Goal: Communication & Community: Answer question/provide support

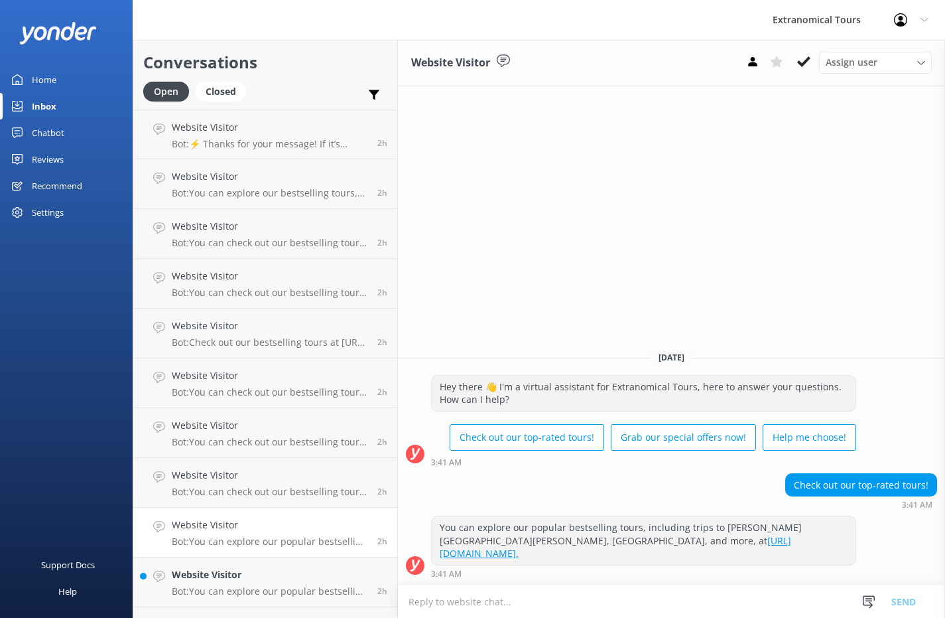
scroll to position [1880, 0]
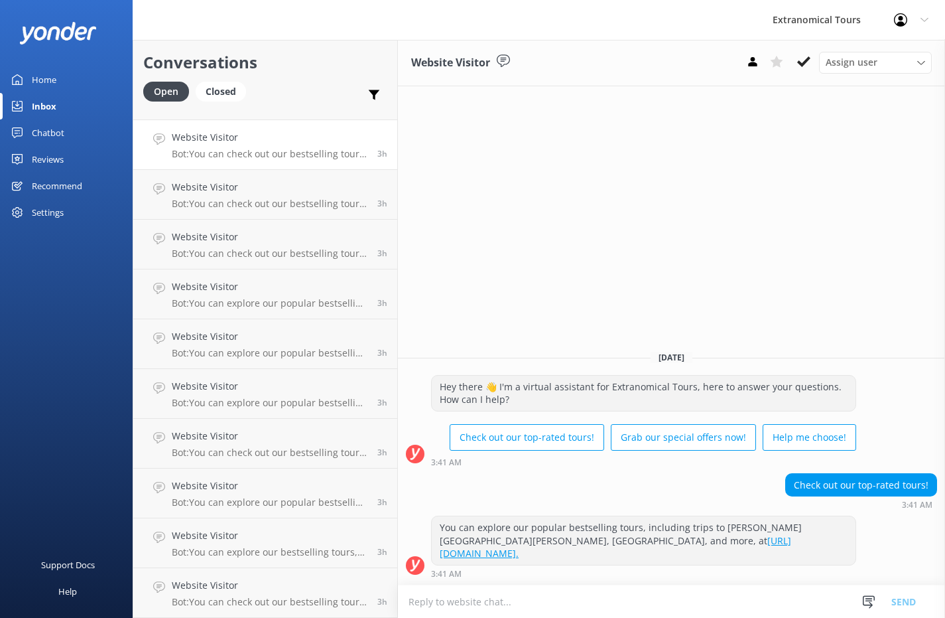
click at [217, 131] on h4 "Website Visitor" at bounding box center [270, 137] width 196 height 15
click at [801, 57] on icon at bounding box center [803, 61] width 13 height 13
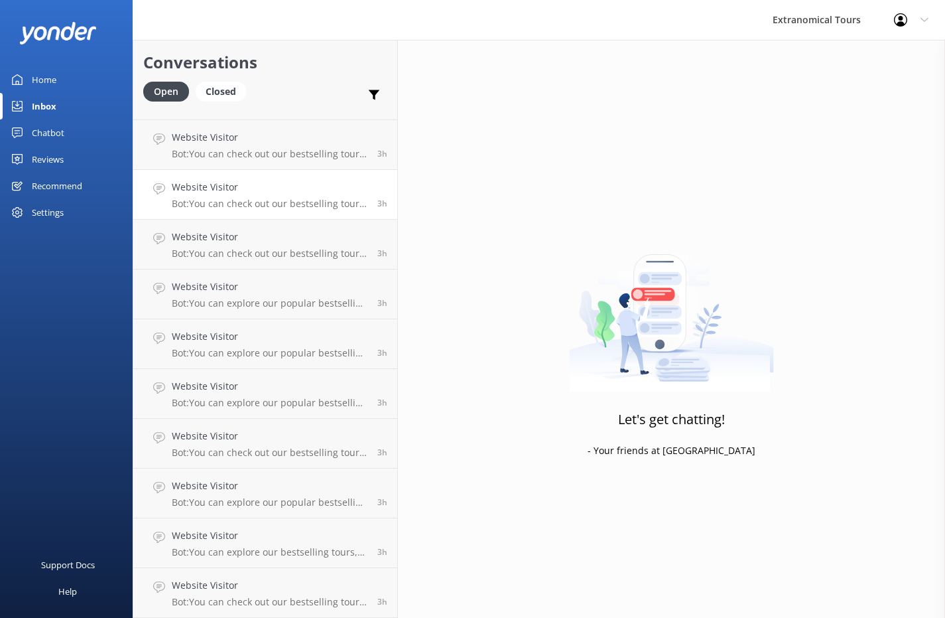
scroll to position [1830, 0]
click at [300, 155] on p "Bot: You can explore our bestselling tours, including trips to [PERSON_NAME][GE…" at bounding box center [270, 154] width 196 height 12
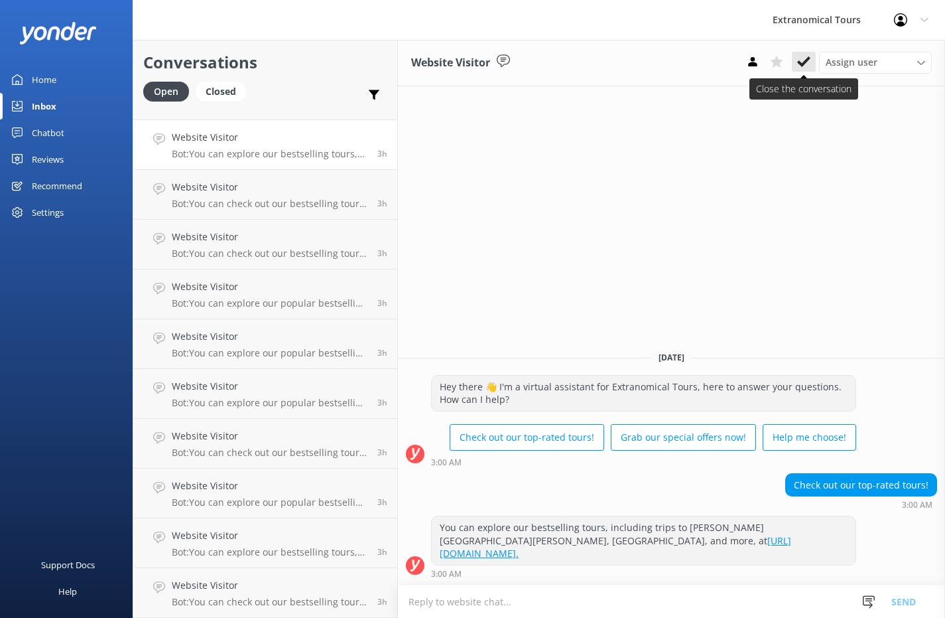
click at [803, 68] on button at bounding box center [804, 62] width 24 height 20
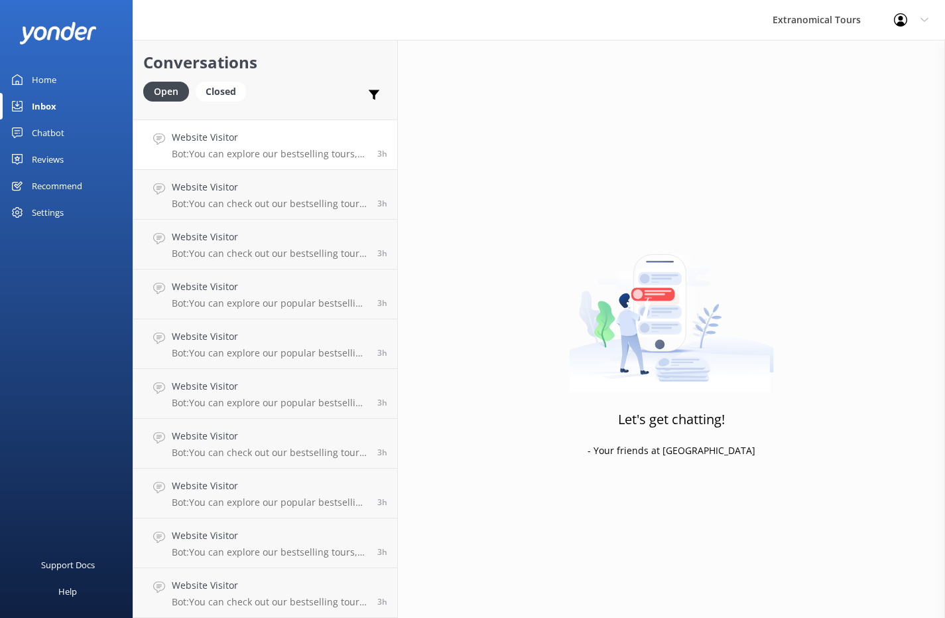
click at [265, 144] on h4 "Website Visitor" at bounding box center [270, 137] width 196 height 15
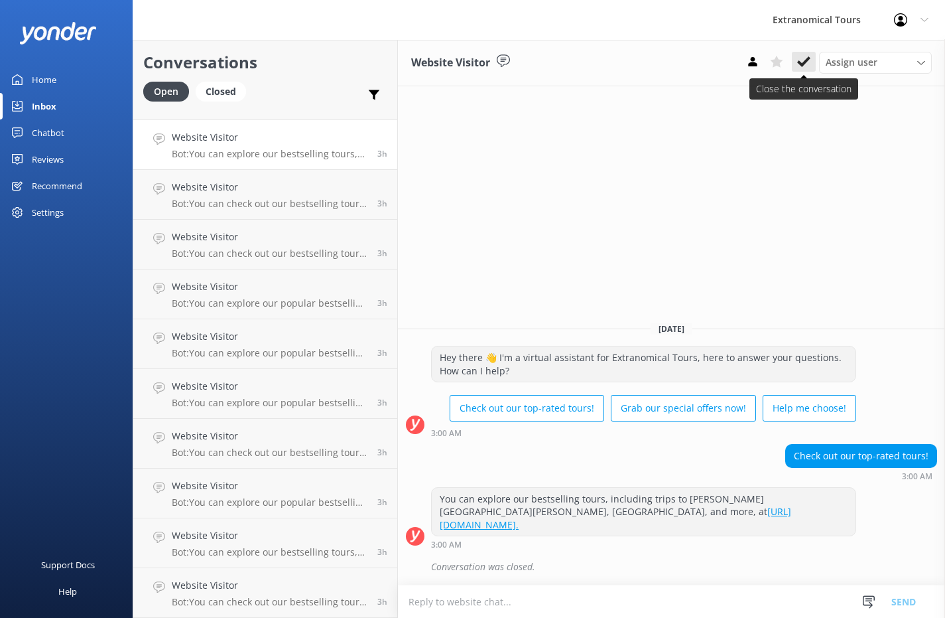
scroll to position [1780, 0]
click at [807, 64] on icon at bounding box center [803, 61] width 13 height 13
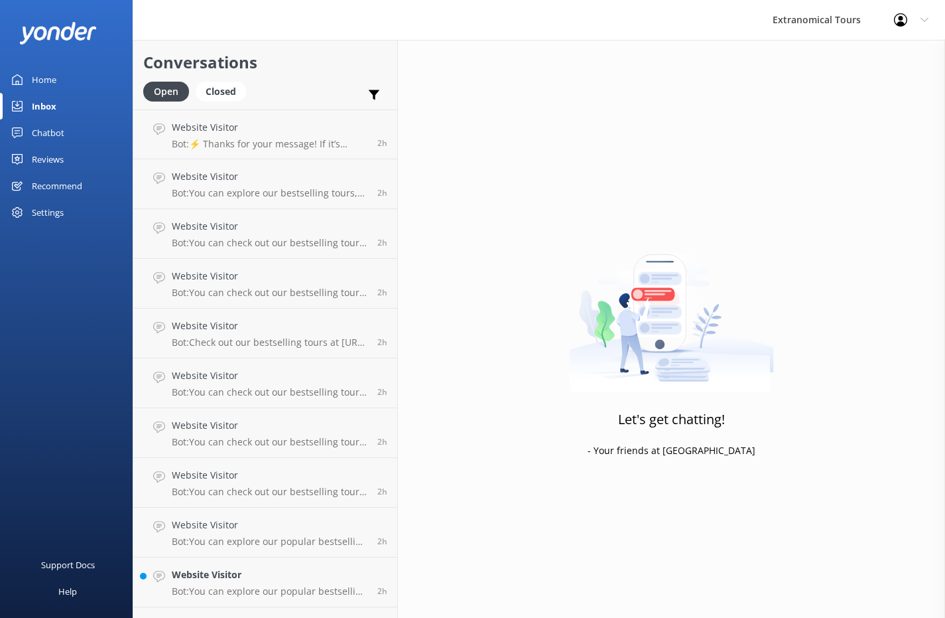
click at [291, 154] on link "Website Visitor Bot: ⚡ Thanks for your message! If it’s during our office hours…" at bounding box center [265, 134] width 264 height 50
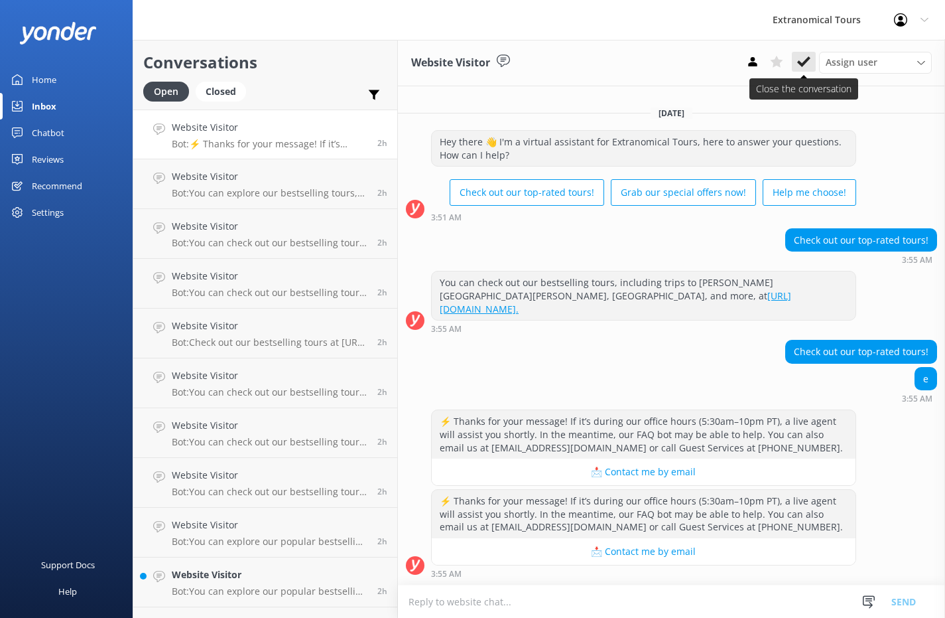
click at [795, 61] on button at bounding box center [804, 62] width 24 height 20
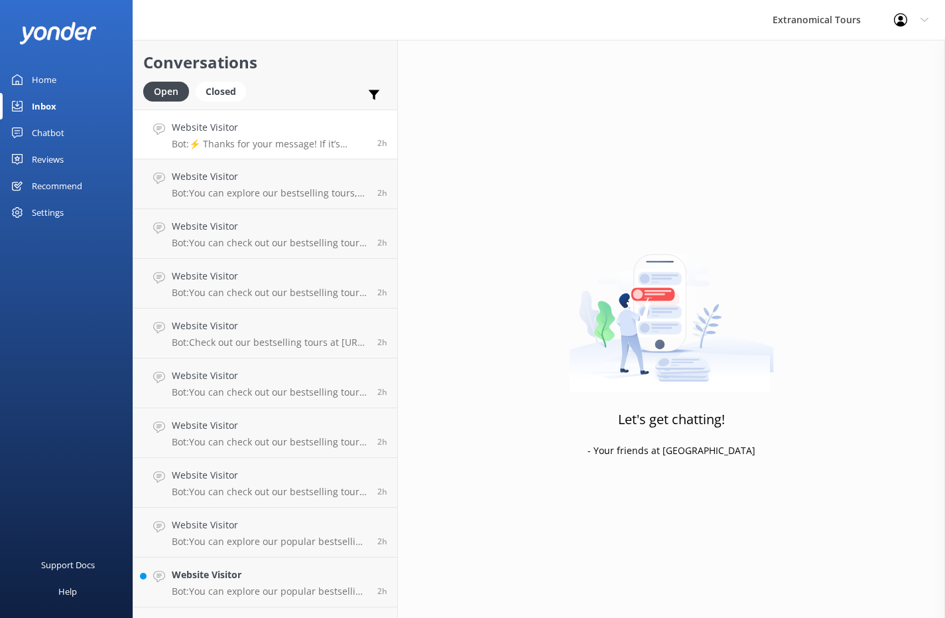
click at [264, 151] on link "Website Visitor Bot: ⚡ Thanks for your message! If it’s during our office hours…" at bounding box center [265, 134] width 264 height 50
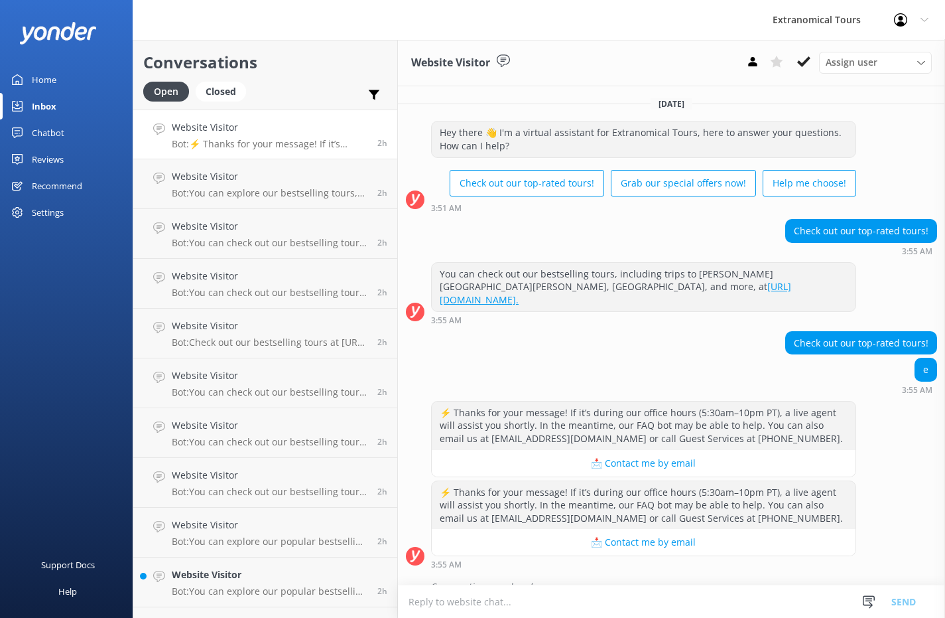
scroll to position [6, 0]
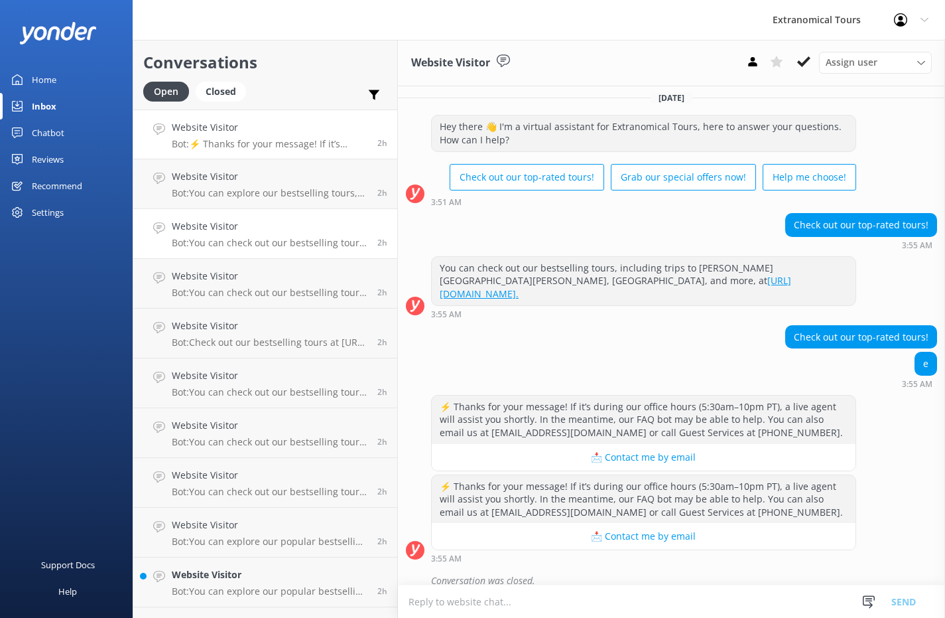
click at [262, 222] on h4 "Website Visitor" at bounding box center [270, 226] width 196 height 15
click at [293, 142] on p "Bot: You can explore our bestselling tours, including trips to [PERSON_NAME][GE…" at bounding box center [270, 144] width 196 height 12
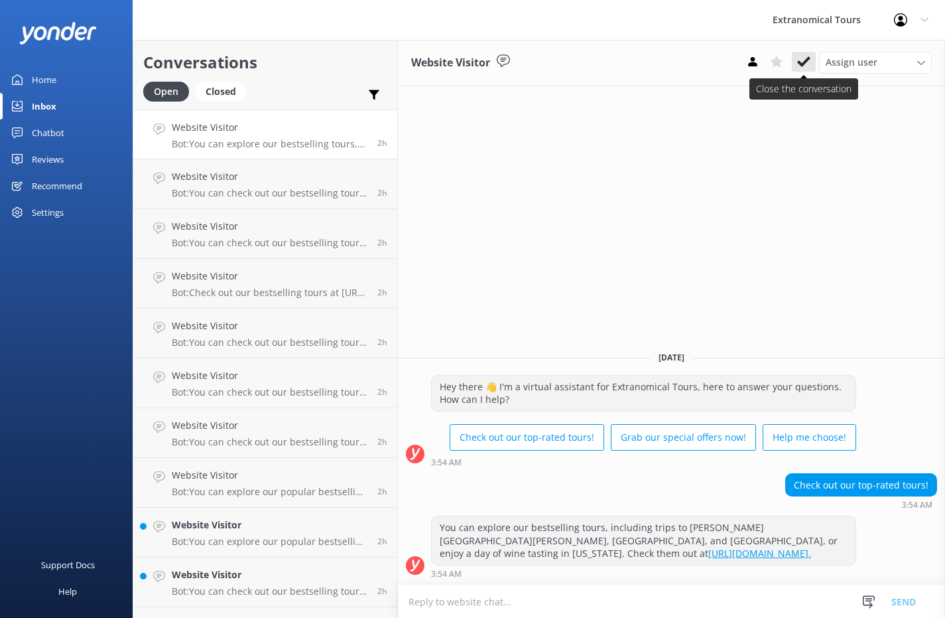
click at [803, 60] on icon at bounding box center [803, 61] width 13 height 13
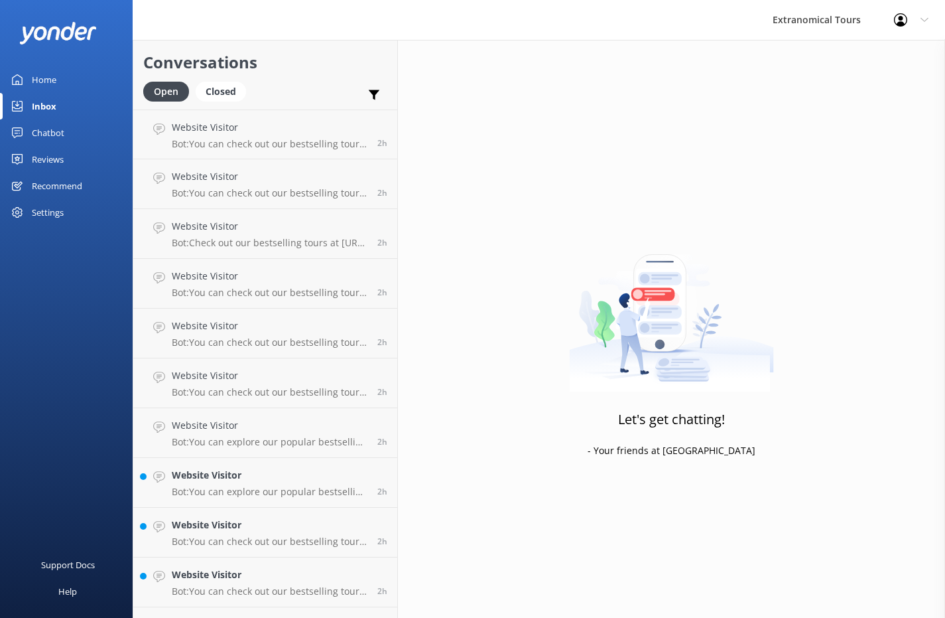
click at [291, 143] on p "Bot: You can check out our bestselling tours, including trips to [PERSON_NAME][…" at bounding box center [270, 144] width 196 height 12
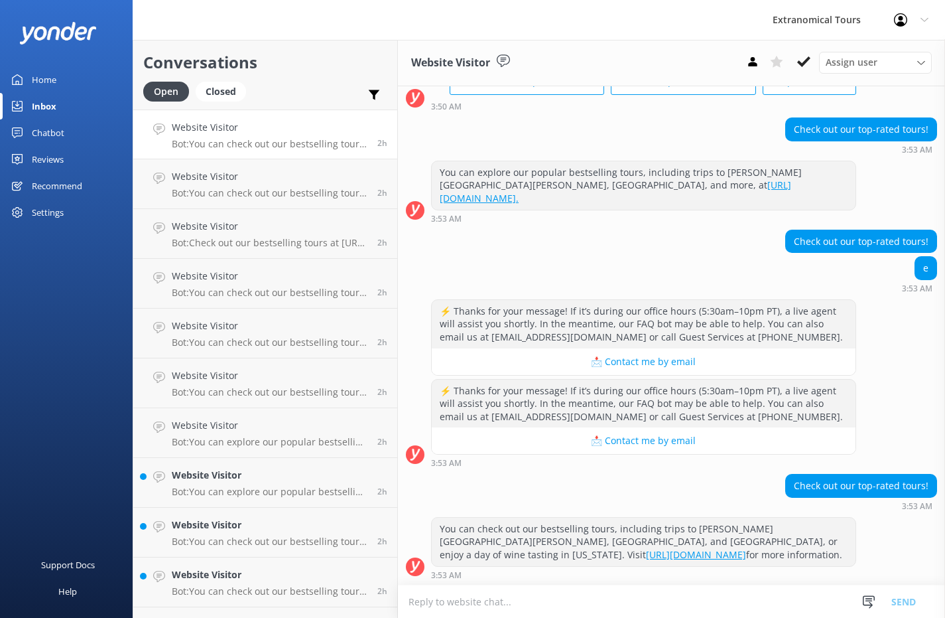
scroll to position [101, 0]
click at [799, 61] on use at bounding box center [803, 61] width 13 height 11
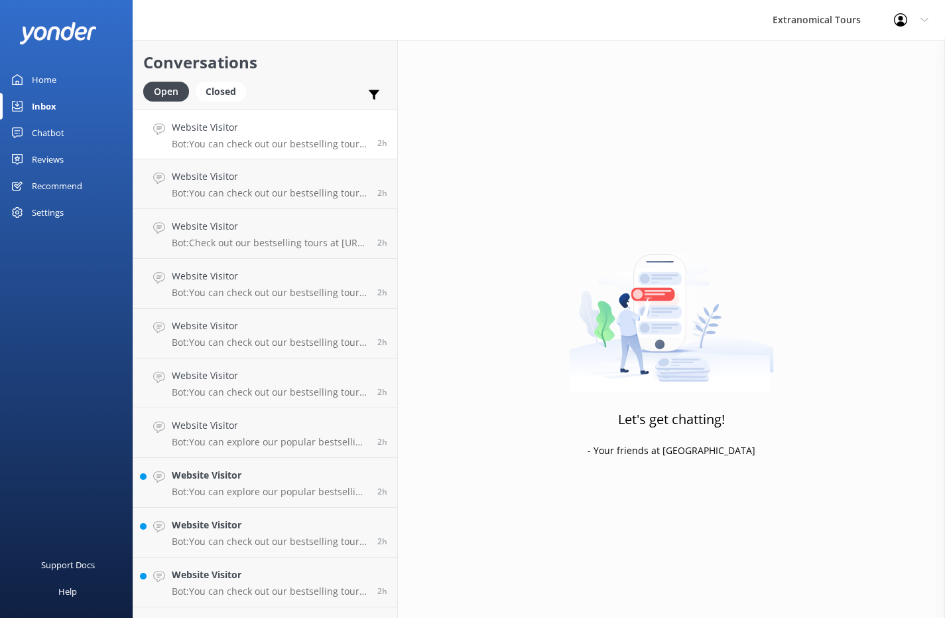
click at [246, 144] on p "Bot: You can check out our bestselling tours, including trips to [PERSON_NAME][…" at bounding box center [270, 144] width 196 height 12
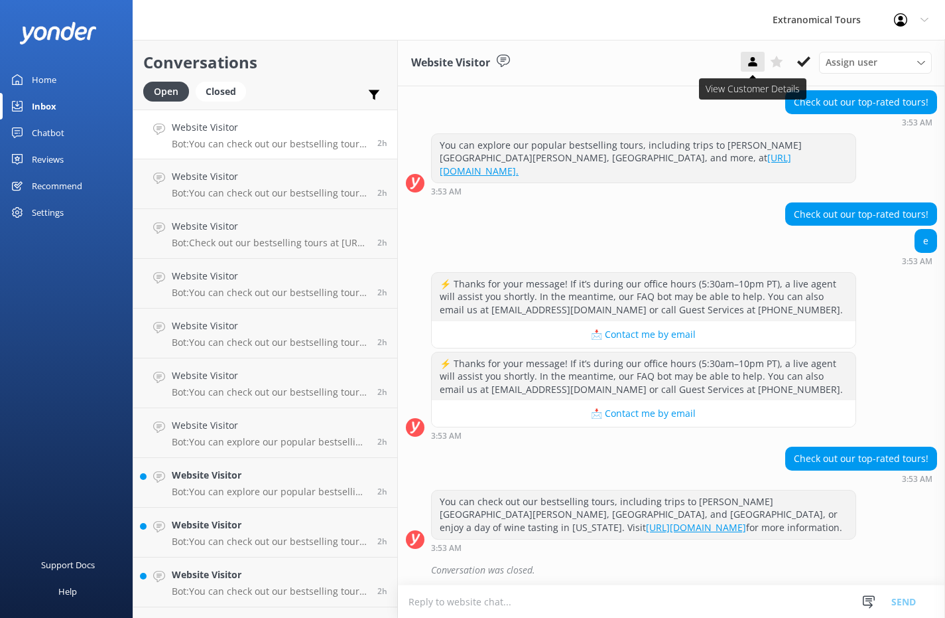
scroll to position [131, 0]
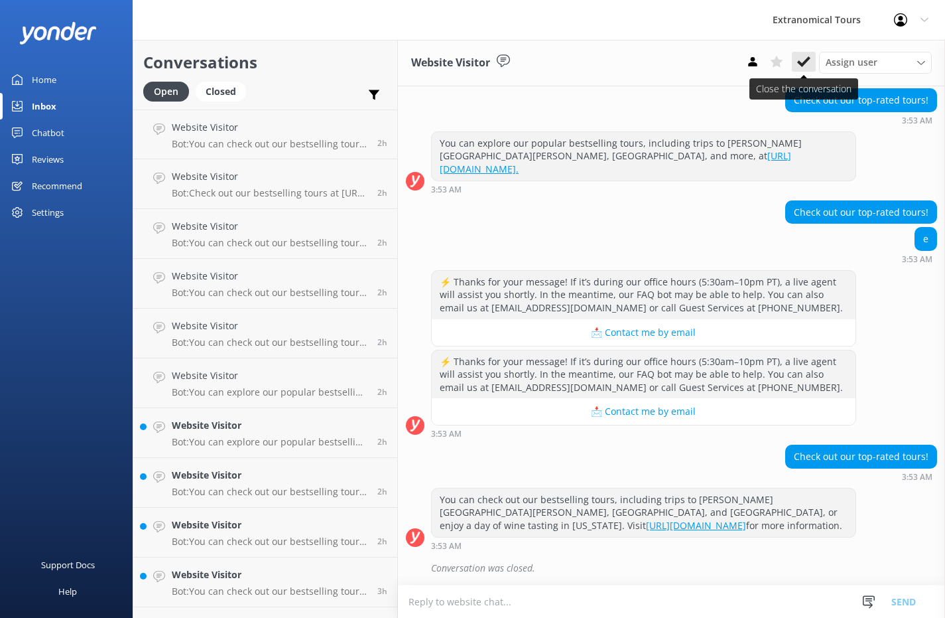
click at [799, 62] on use at bounding box center [803, 61] width 13 height 11
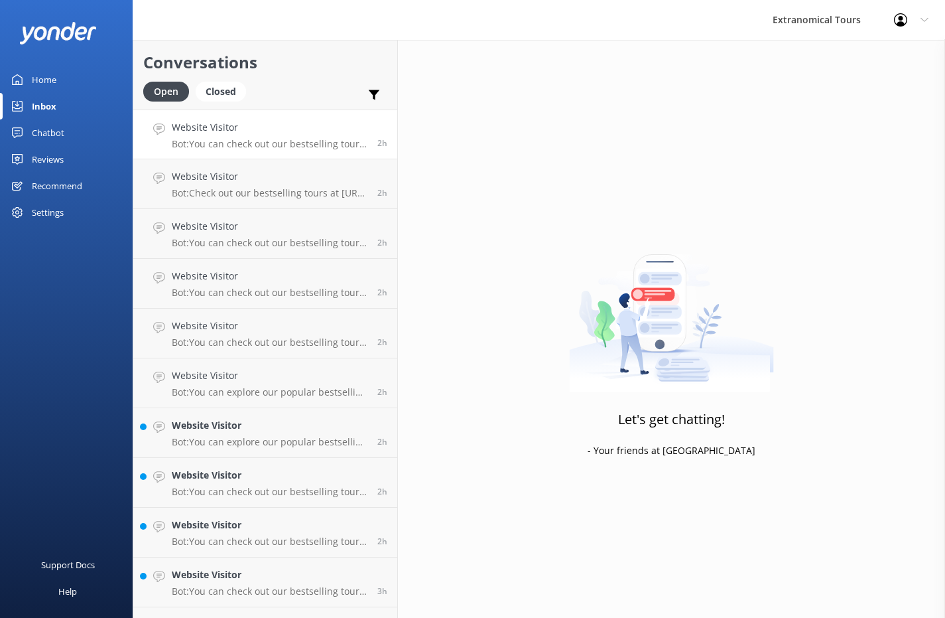
click at [269, 136] on div "Website Visitor Bot: You can check out our bestselling tours, including trips t…" at bounding box center [270, 134] width 196 height 29
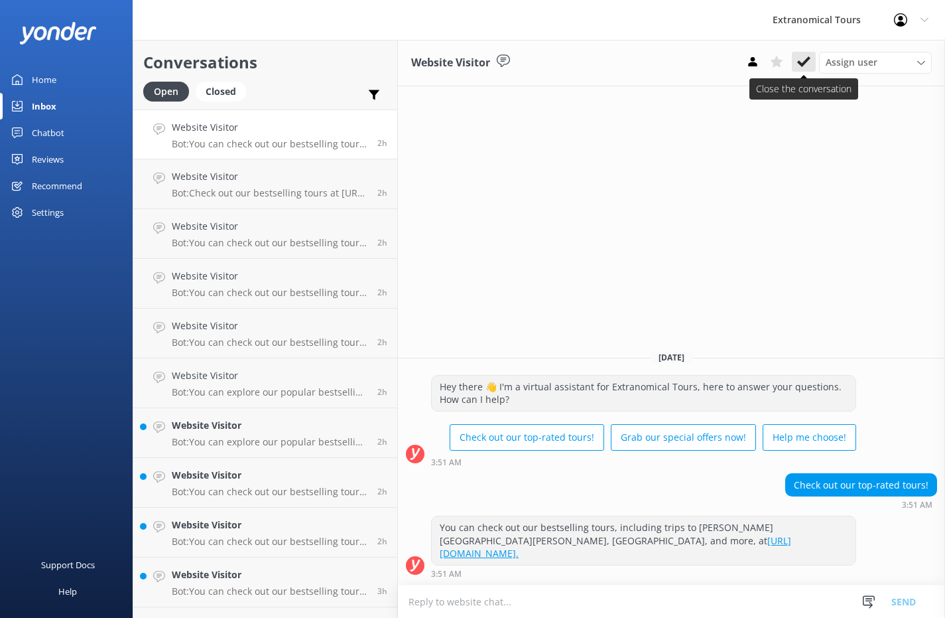
click at [811, 58] on button at bounding box center [804, 62] width 24 height 20
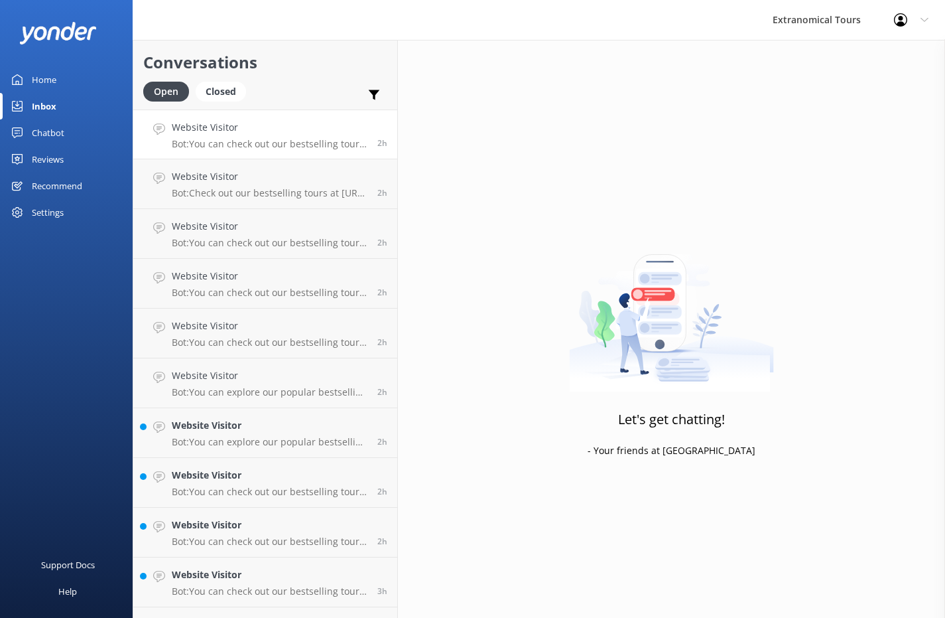
click at [264, 137] on div "Website Visitor Bot: You can check out our bestselling tours, including trips t…" at bounding box center [270, 134] width 196 height 29
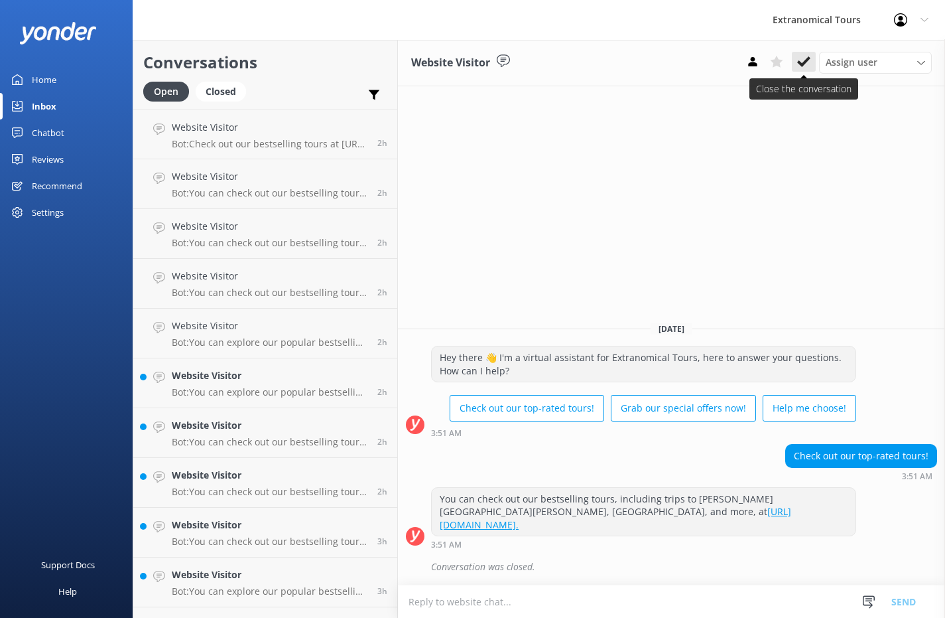
click at [801, 66] on icon at bounding box center [803, 61] width 13 height 13
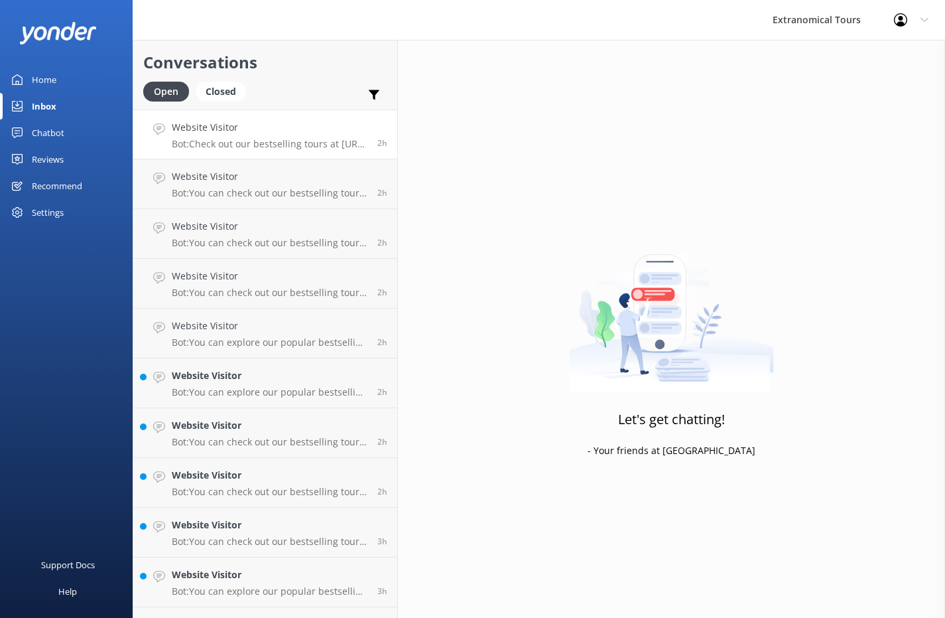
click at [256, 151] on link "Website Visitor Bot: Check out our bestselling tours at [URL][DOMAIN_NAME]. 2h" at bounding box center [265, 134] width 264 height 50
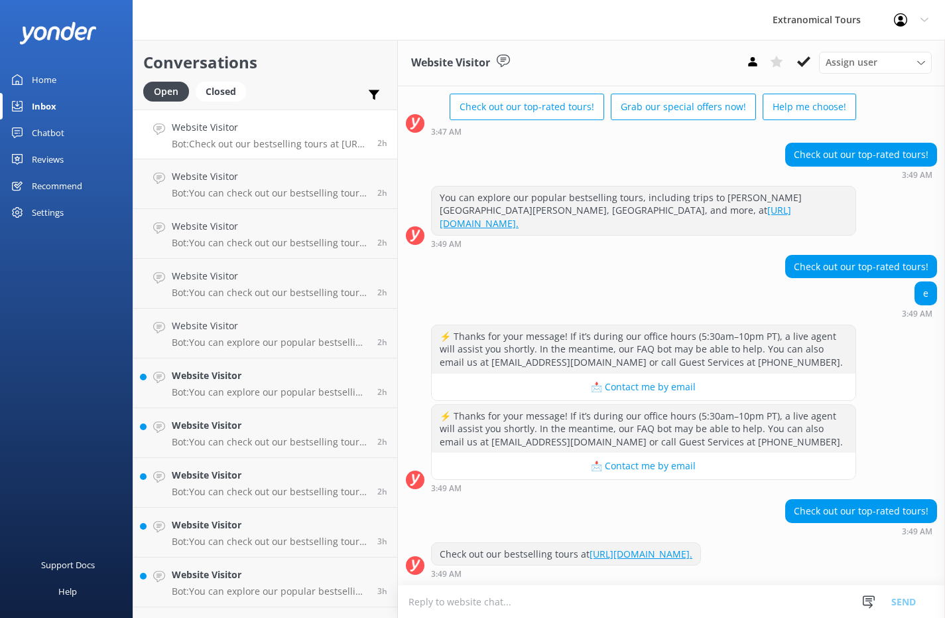
scroll to position [89, 0]
click at [795, 61] on button at bounding box center [804, 62] width 24 height 20
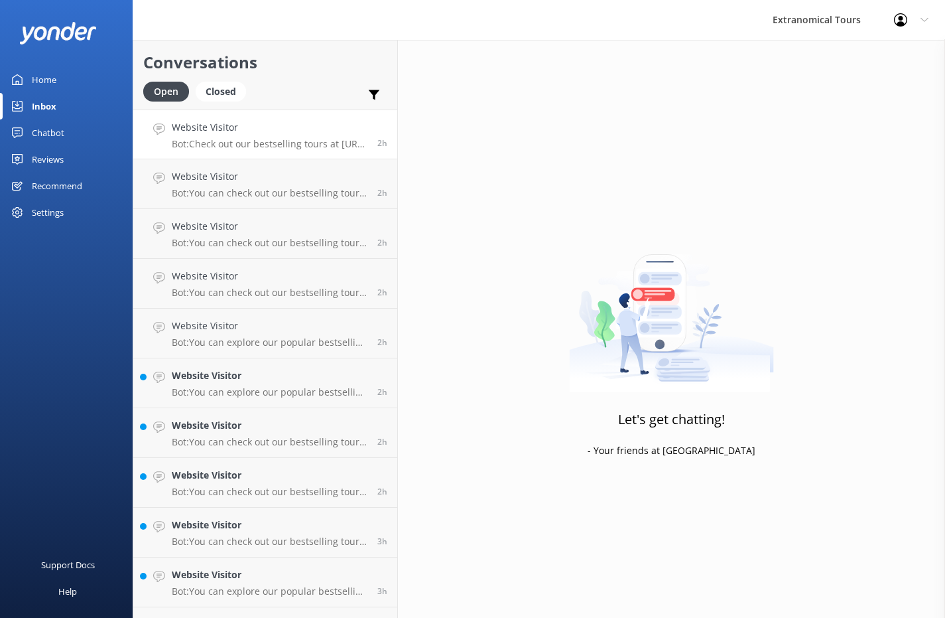
click at [233, 151] on link "Website Visitor Bot: Check out our bestselling tours at [URL][DOMAIN_NAME]. 2h" at bounding box center [265, 134] width 264 height 50
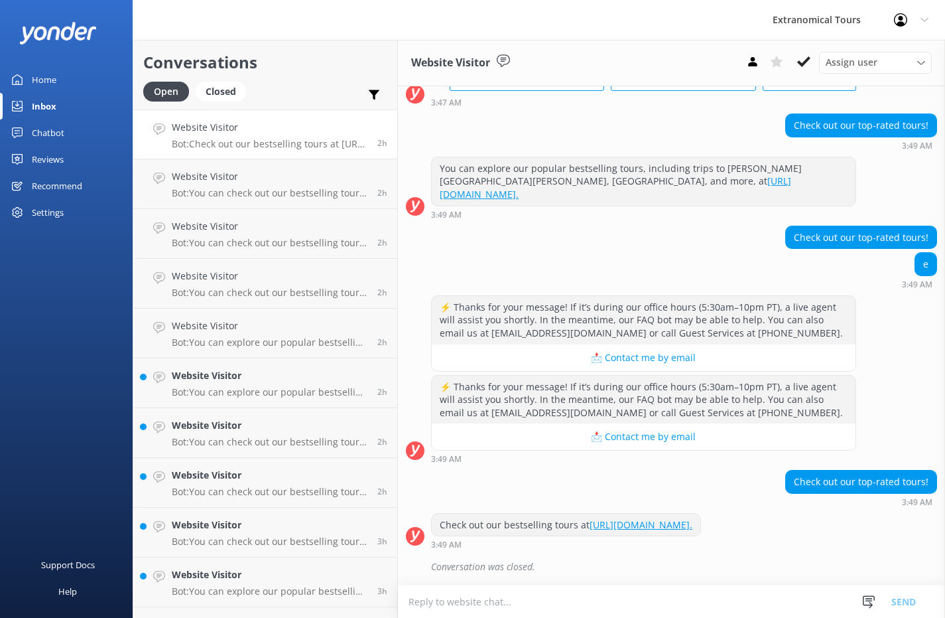
scroll to position [117, 0]
click at [800, 58] on icon at bounding box center [803, 61] width 13 height 13
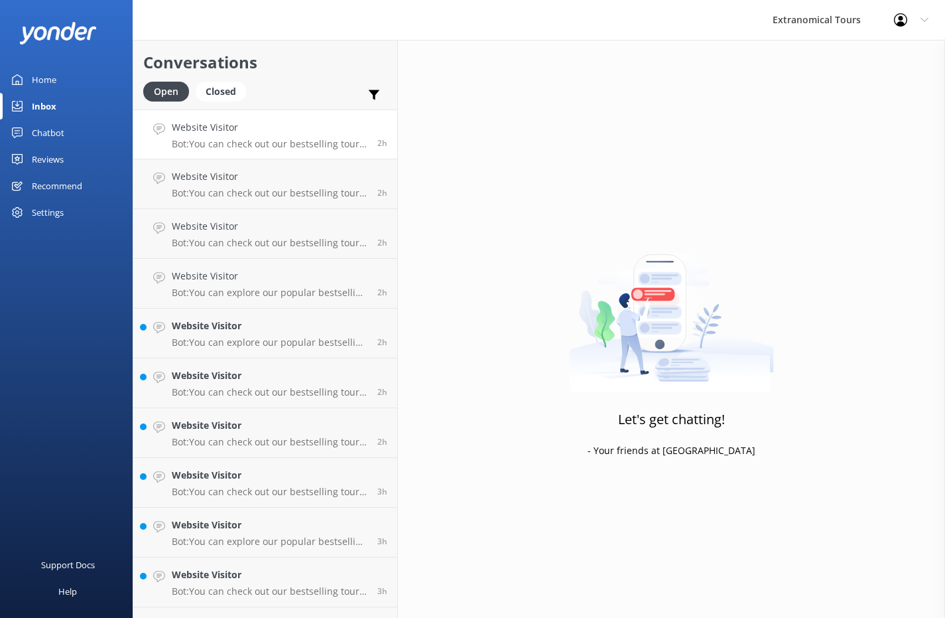
click at [295, 125] on h4 "Website Visitor" at bounding box center [270, 127] width 196 height 15
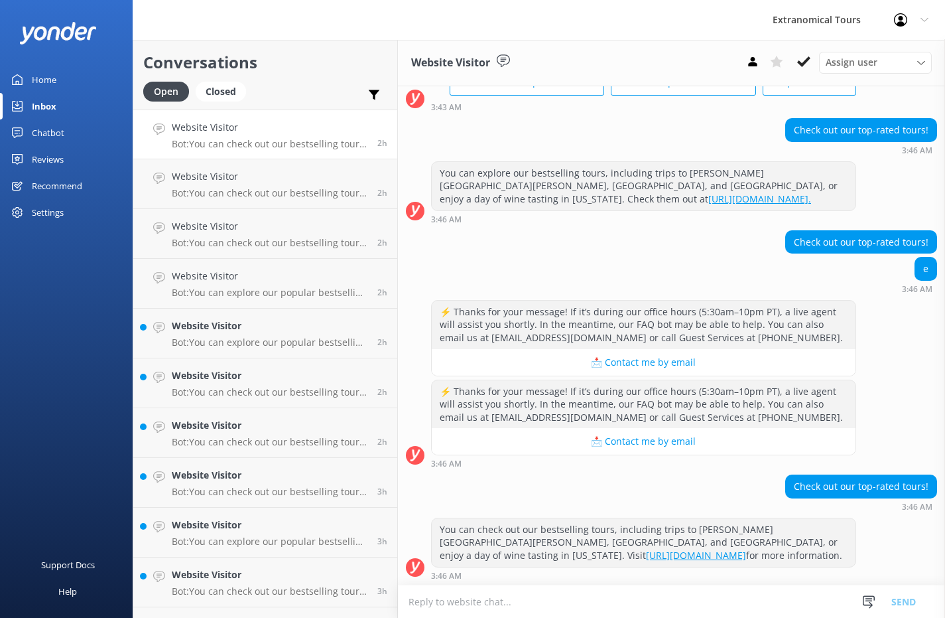
scroll to position [101, 0]
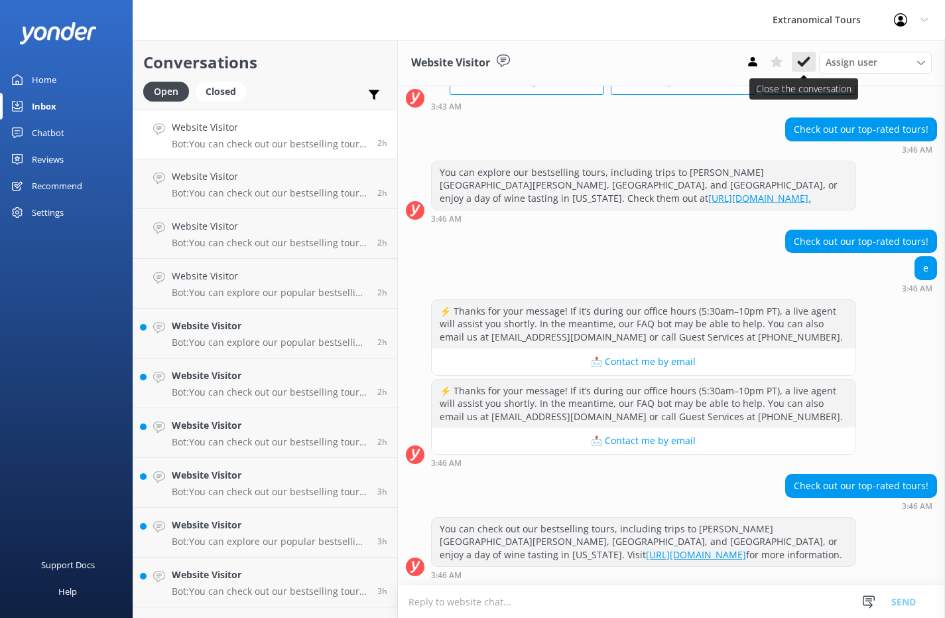
click at [803, 64] on use at bounding box center [803, 61] width 13 height 11
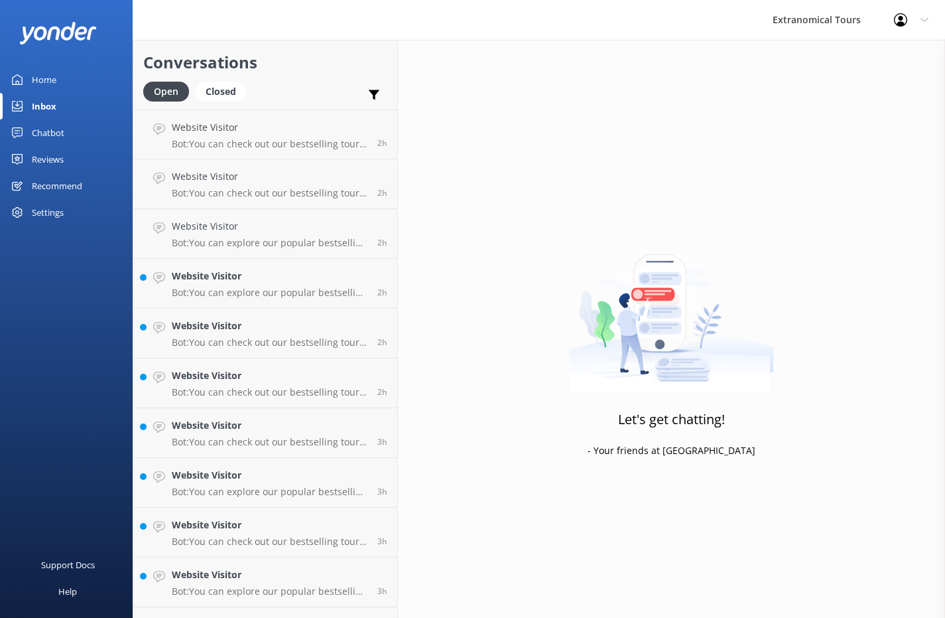
click at [299, 131] on h4 "Website Visitor" at bounding box center [270, 127] width 196 height 15
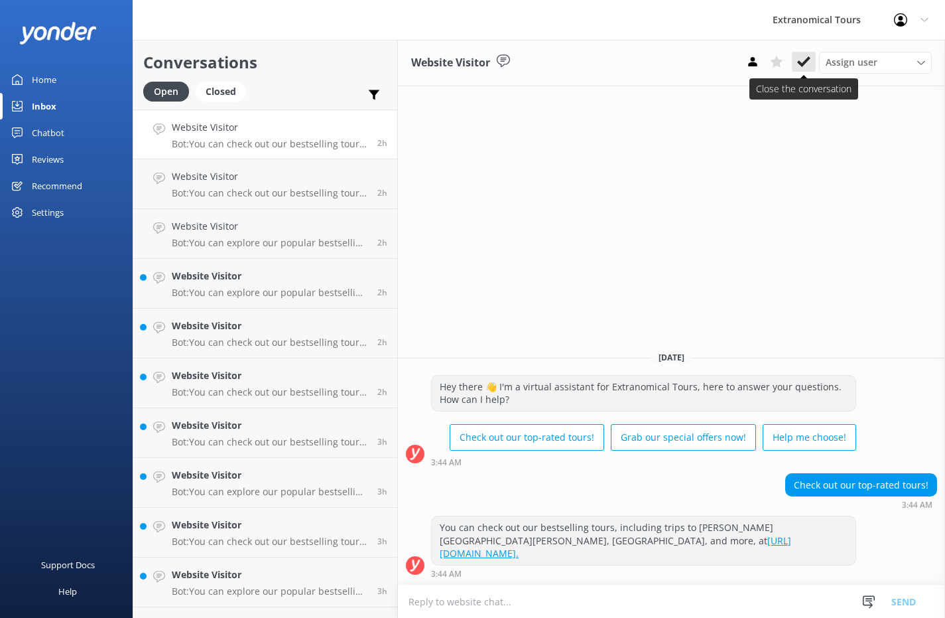
click at [808, 66] on icon at bounding box center [803, 61] width 13 height 13
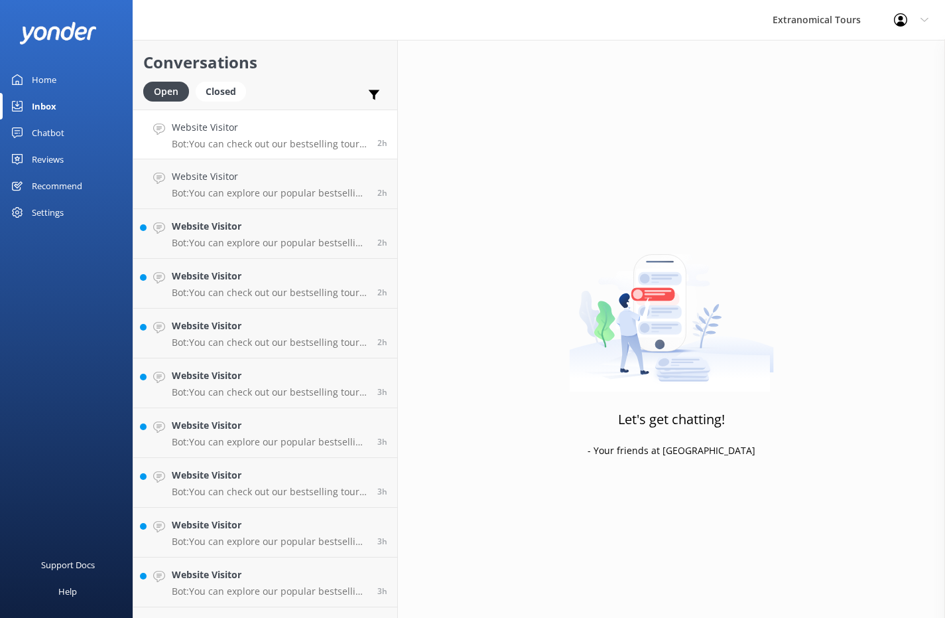
click at [208, 137] on div "Website Visitor Bot: You can check out our bestselling tours, including trips t…" at bounding box center [270, 134] width 196 height 29
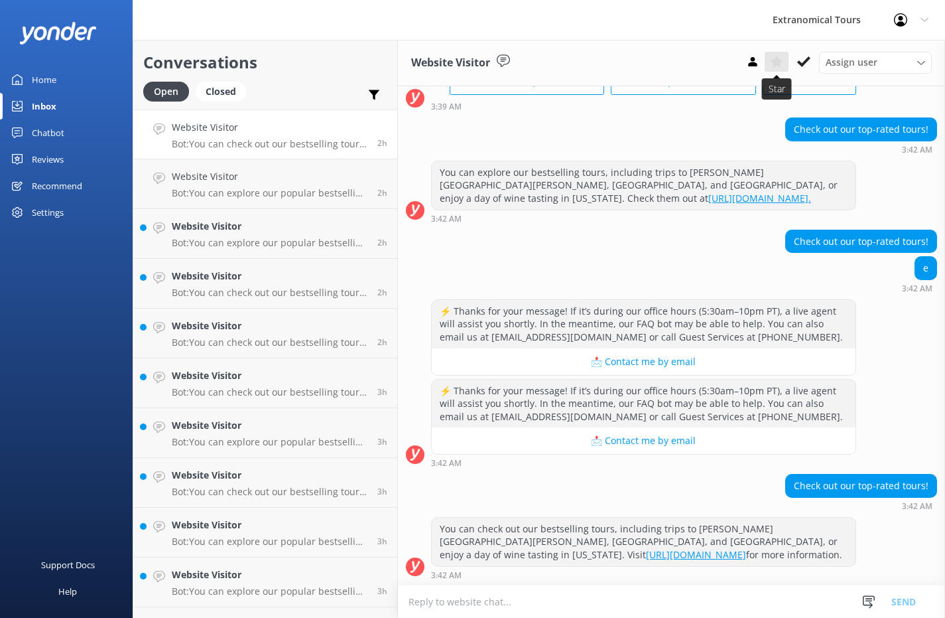
scroll to position [101, 0]
click at [795, 61] on button at bounding box center [804, 62] width 24 height 20
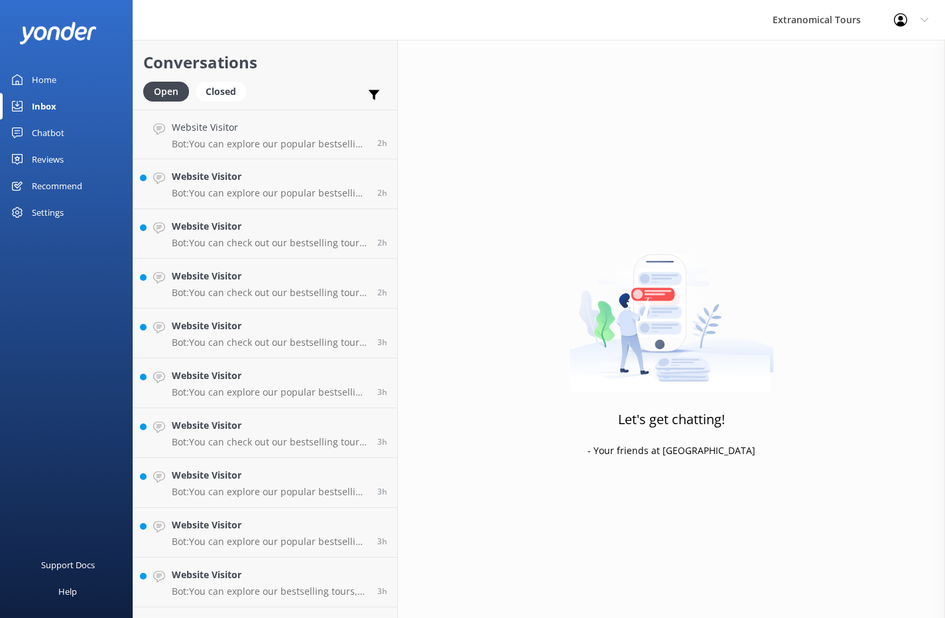
click at [257, 131] on h4 "Website Visitor" at bounding box center [270, 127] width 196 height 15
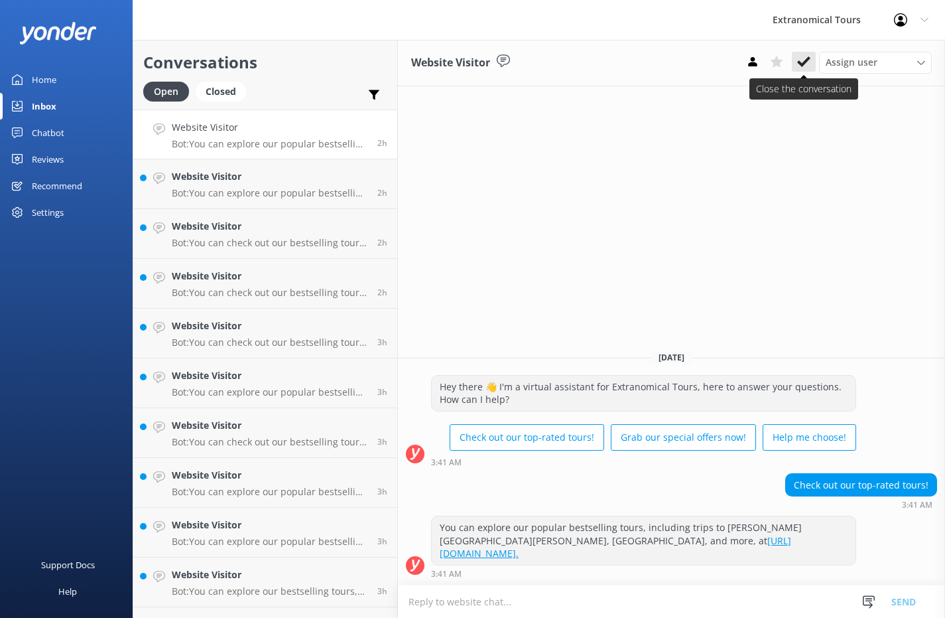
click at [801, 68] on button at bounding box center [804, 62] width 24 height 20
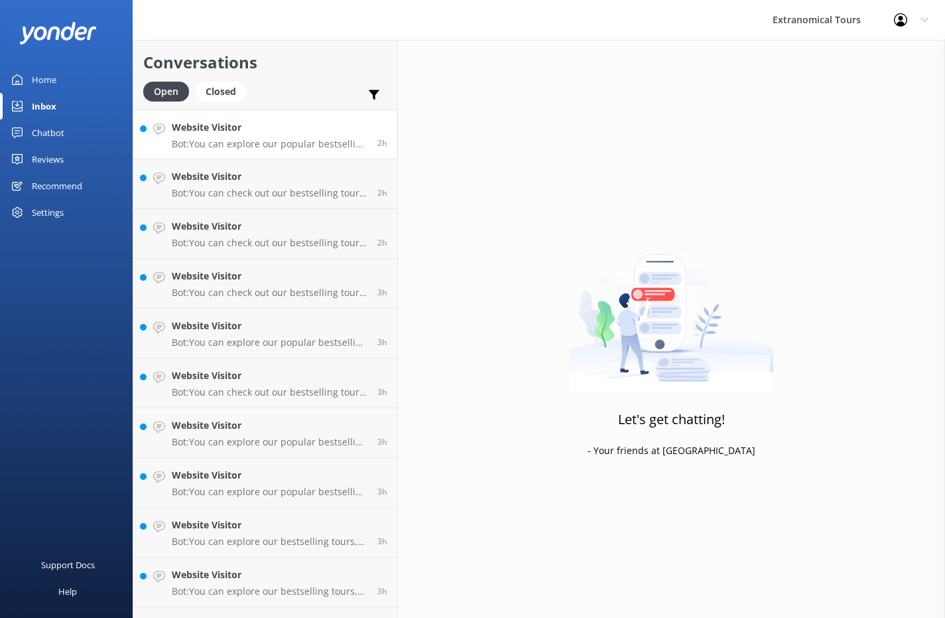
click at [293, 142] on p "Bot: You can explore our popular bestselling tours, including trips to [PERSON_…" at bounding box center [270, 144] width 196 height 12
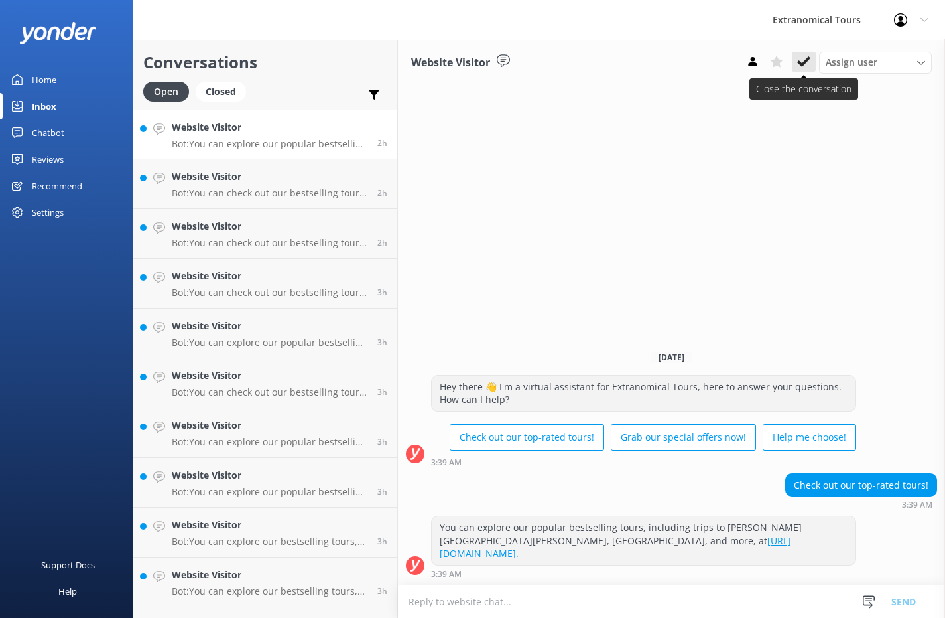
click at [804, 65] on icon at bounding box center [803, 61] width 13 height 13
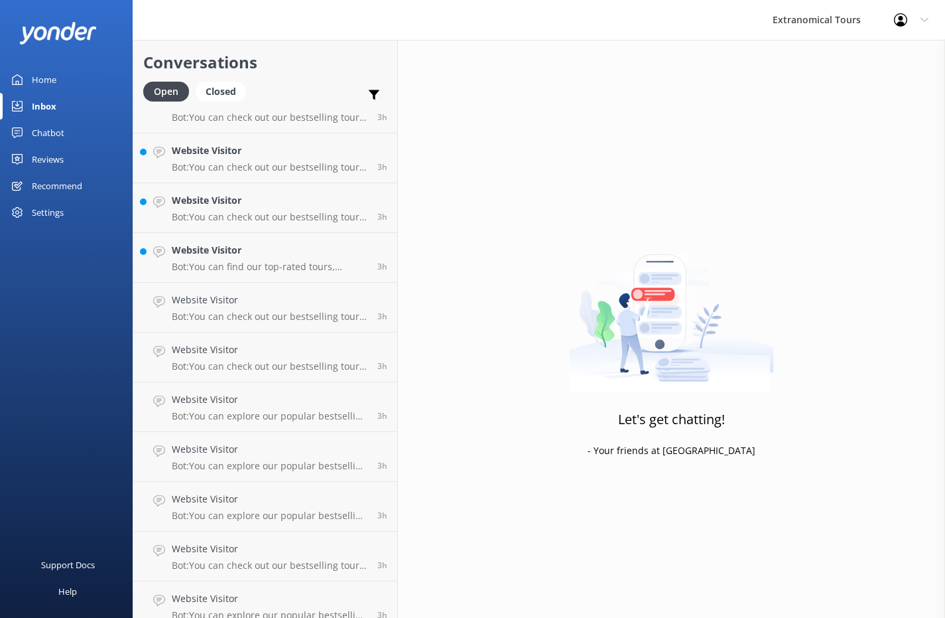
scroll to position [1283, 0]
